Goal: Transaction & Acquisition: Purchase product/service

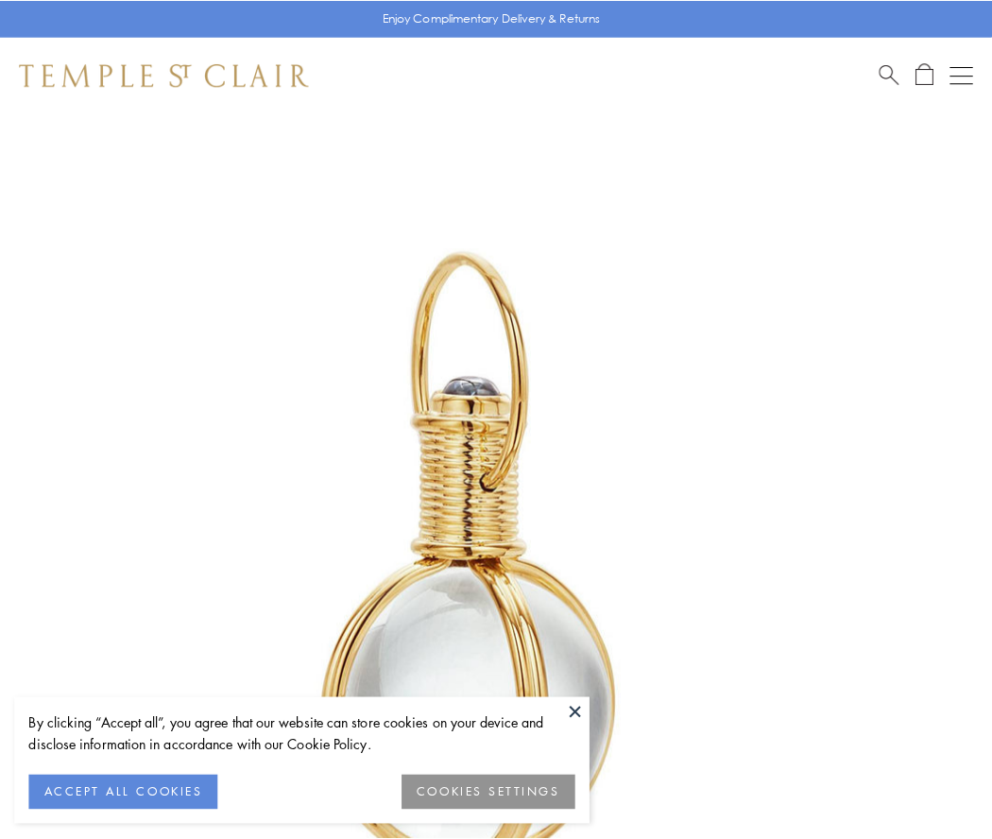
scroll to position [493, 0]
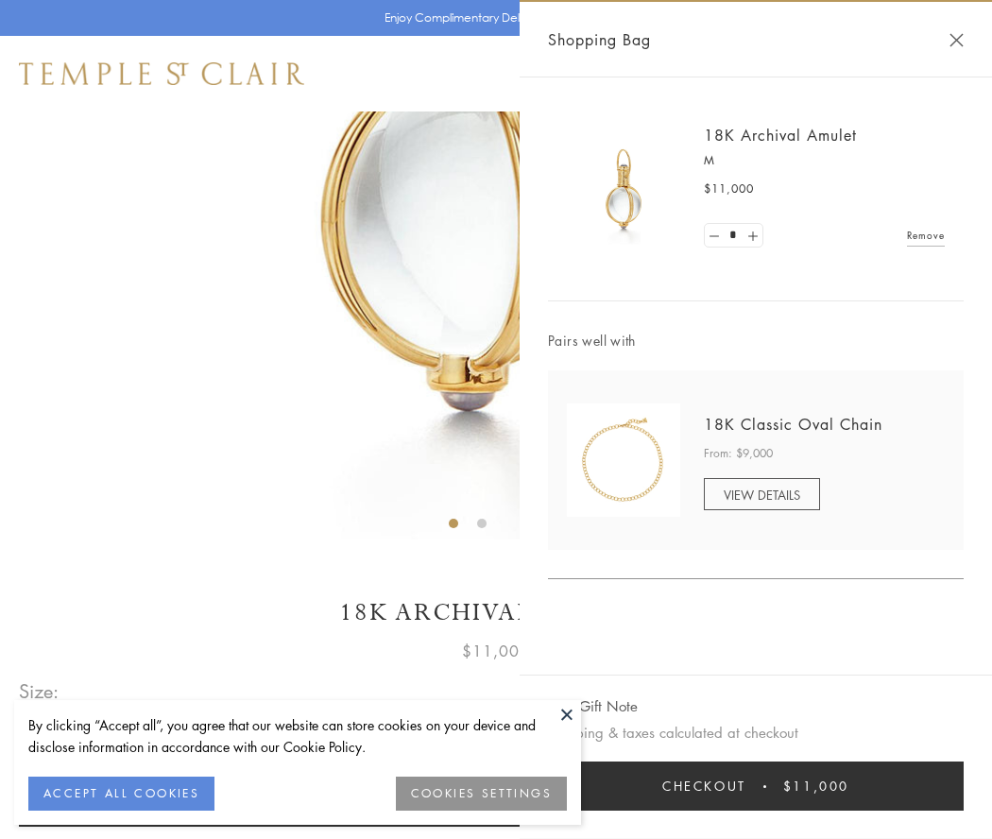
click at [755, 786] on button "Checkout $11,000" at bounding box center [756, 785] width 416 height 49
